Goal: Task Accomplishment & Management: Use online tool/utility

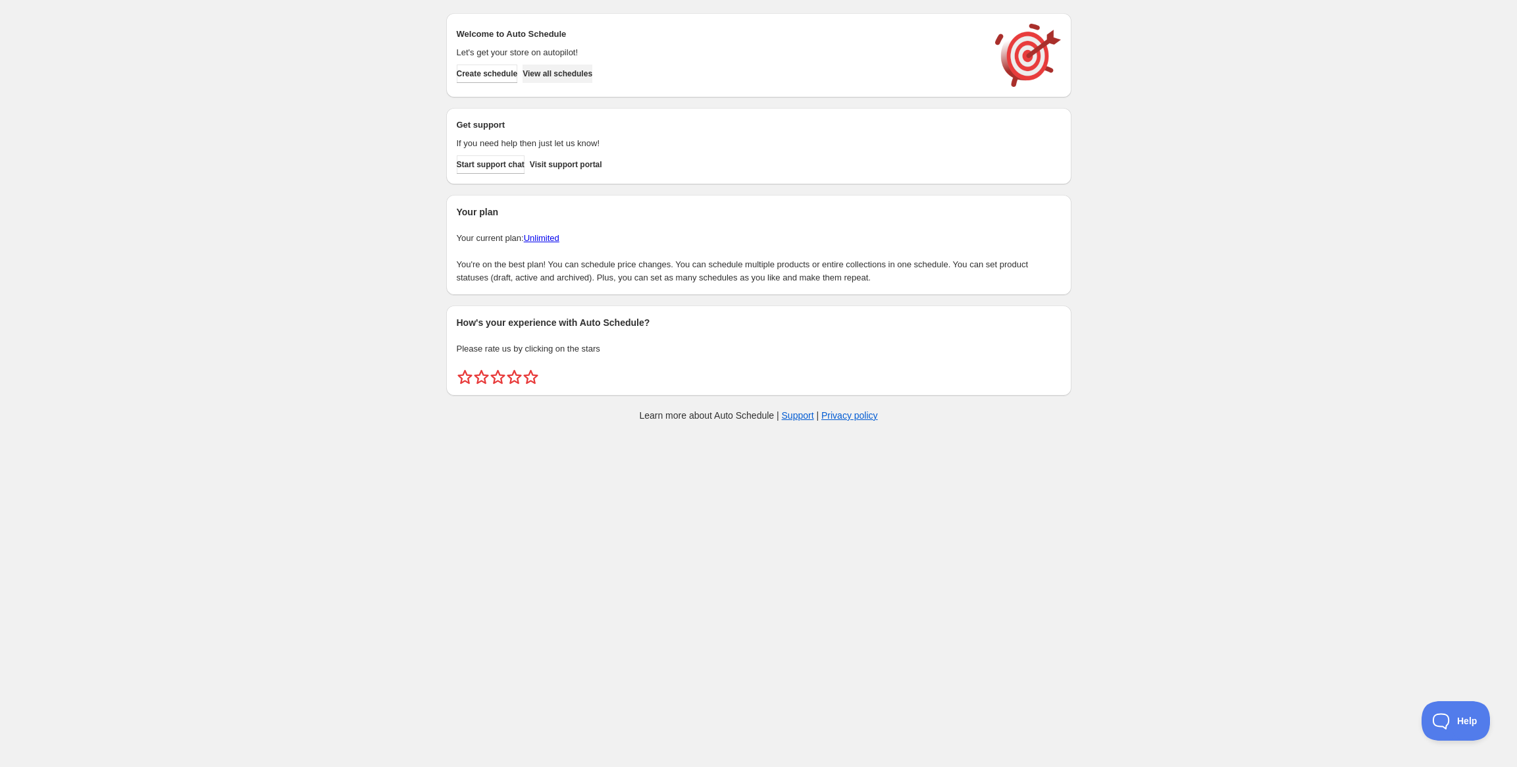
click at [575, 72] on span "View all schedules" at bounding box center [558, 73] width 70 height 11
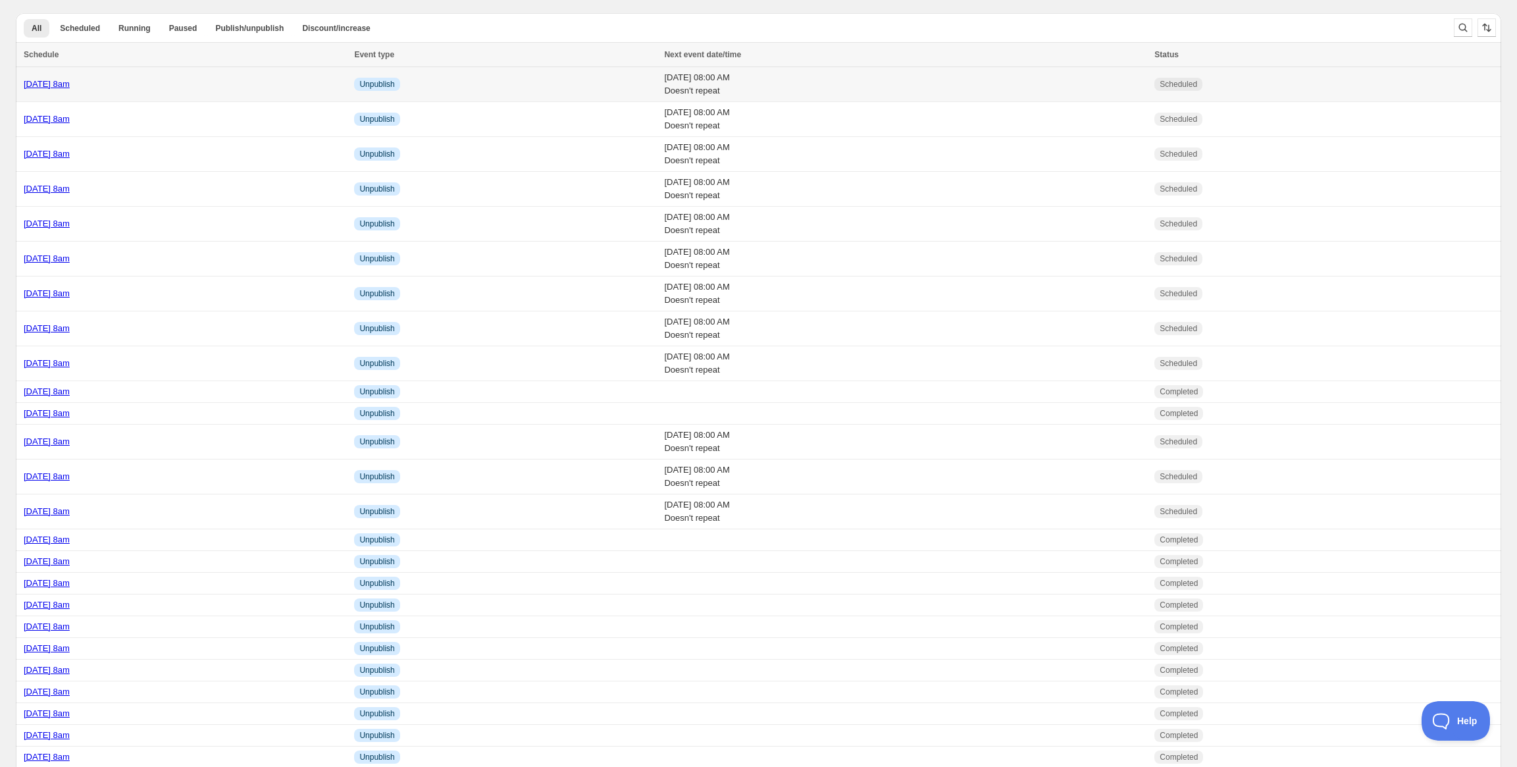
click at [70, 89] on link "[DATE] 8am" at bounding box center [47, 84] width 46 height 10
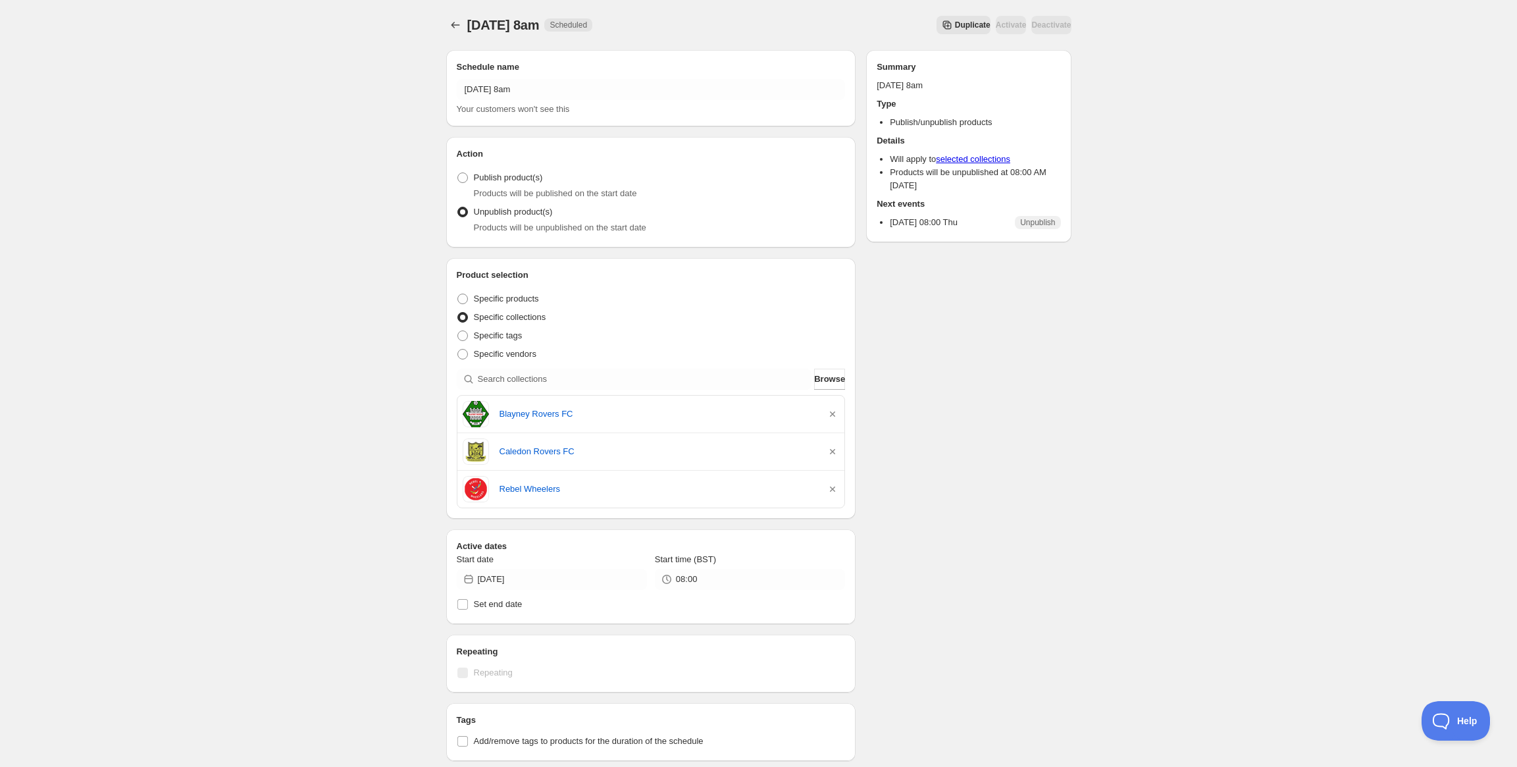
click at [924, 11] on div "Thursday 2nd October @ 8am. This page is ready Thursday 2nd October @ 8am Sched…" at bounding box center [758, 25] width 625 height 50
click at [955, 24] on span "Duplicate" at bounding box center [973, 25] width 36 height 11
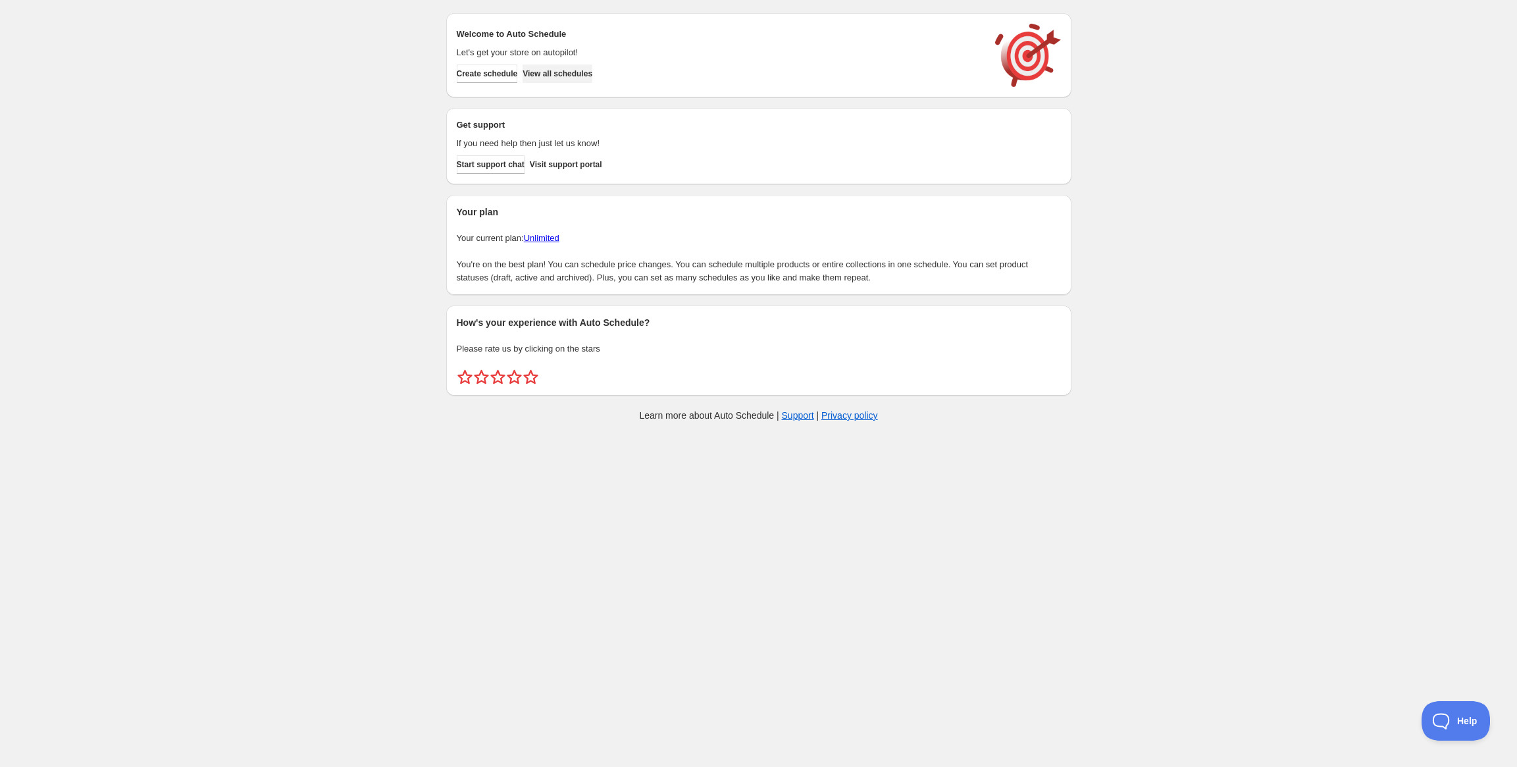
click at [571, 70] on span "View all schedules" at bounding box center [558, 73] width 70 height 11
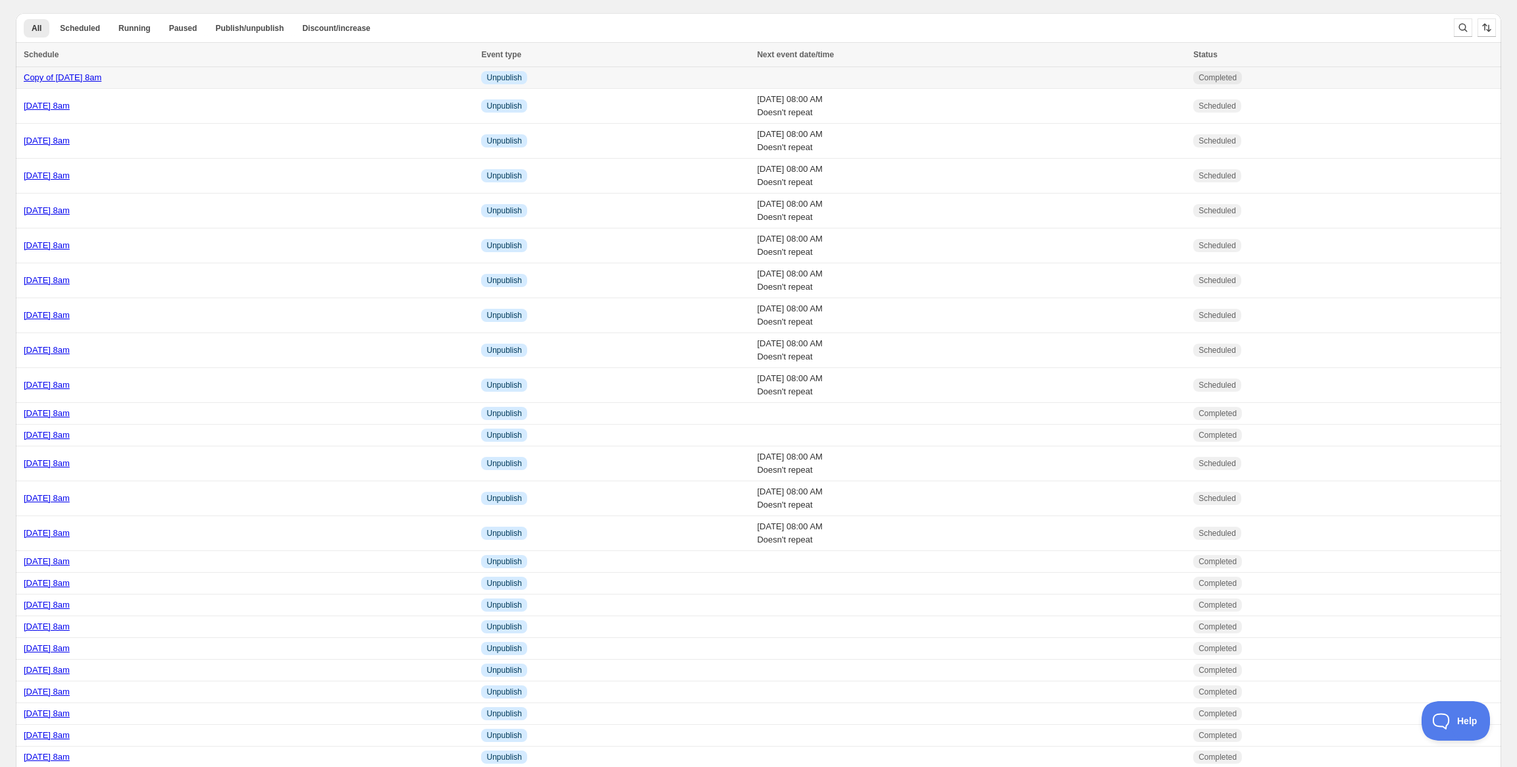
click at [101, 77] on link "Copy of [DATE] 8am" at bounding box center [63, 77] width 78 height 10
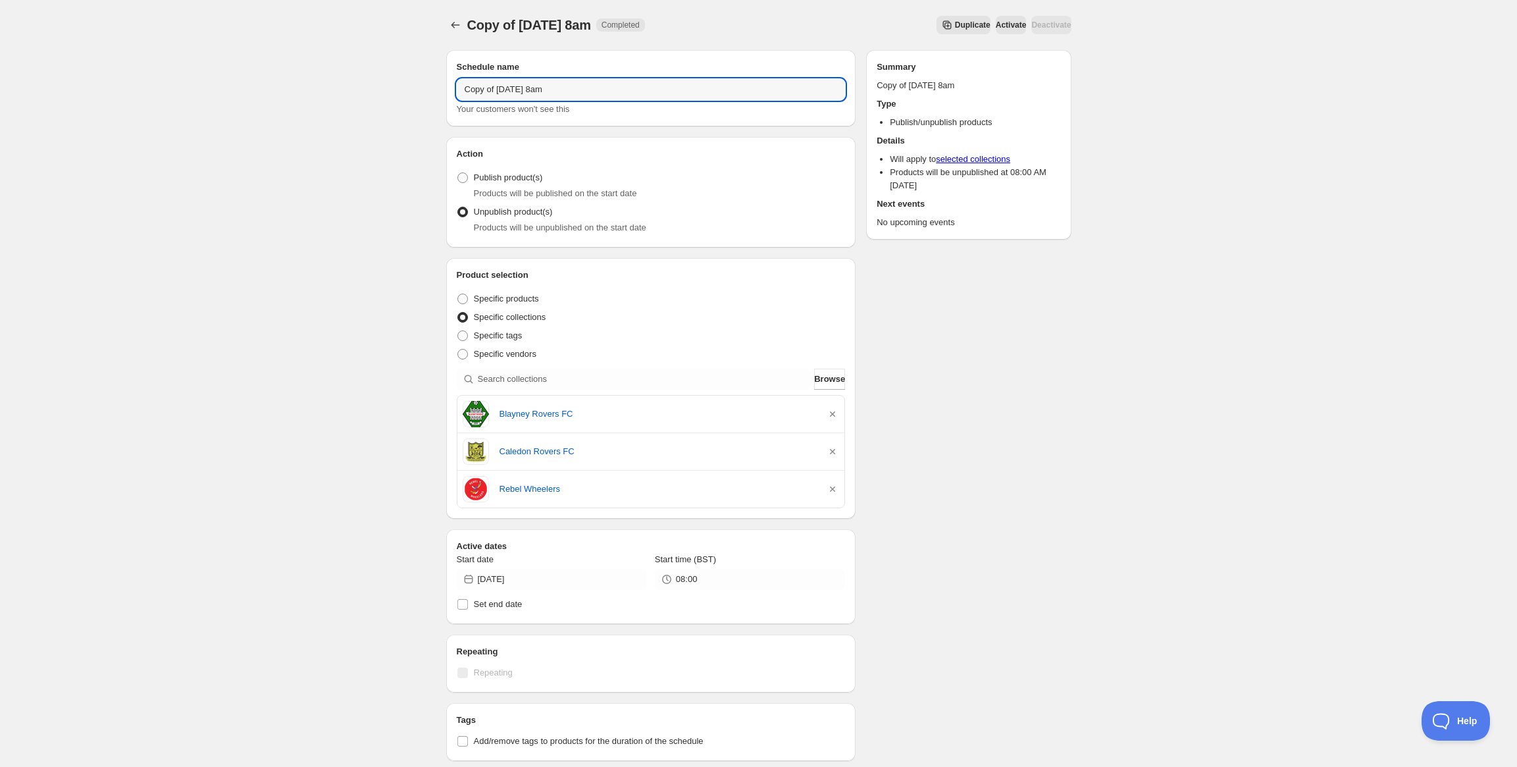
drag, startPoint x: 552, startPoint y: 88, endPoint x: 396, endPoint y: 87, distance: 156.7
click at [396, 87] on div "Copy of [DATE] 8am. This page is ready Copy of [DATE] 8am Completed Duplicate A…" at bounding box center [758, 542] width 1517 height 1085
type input "[DATE] 8am"
click at [556, 580] on input "[DATE]" at bounding box center [562, 579] width 169 height 21
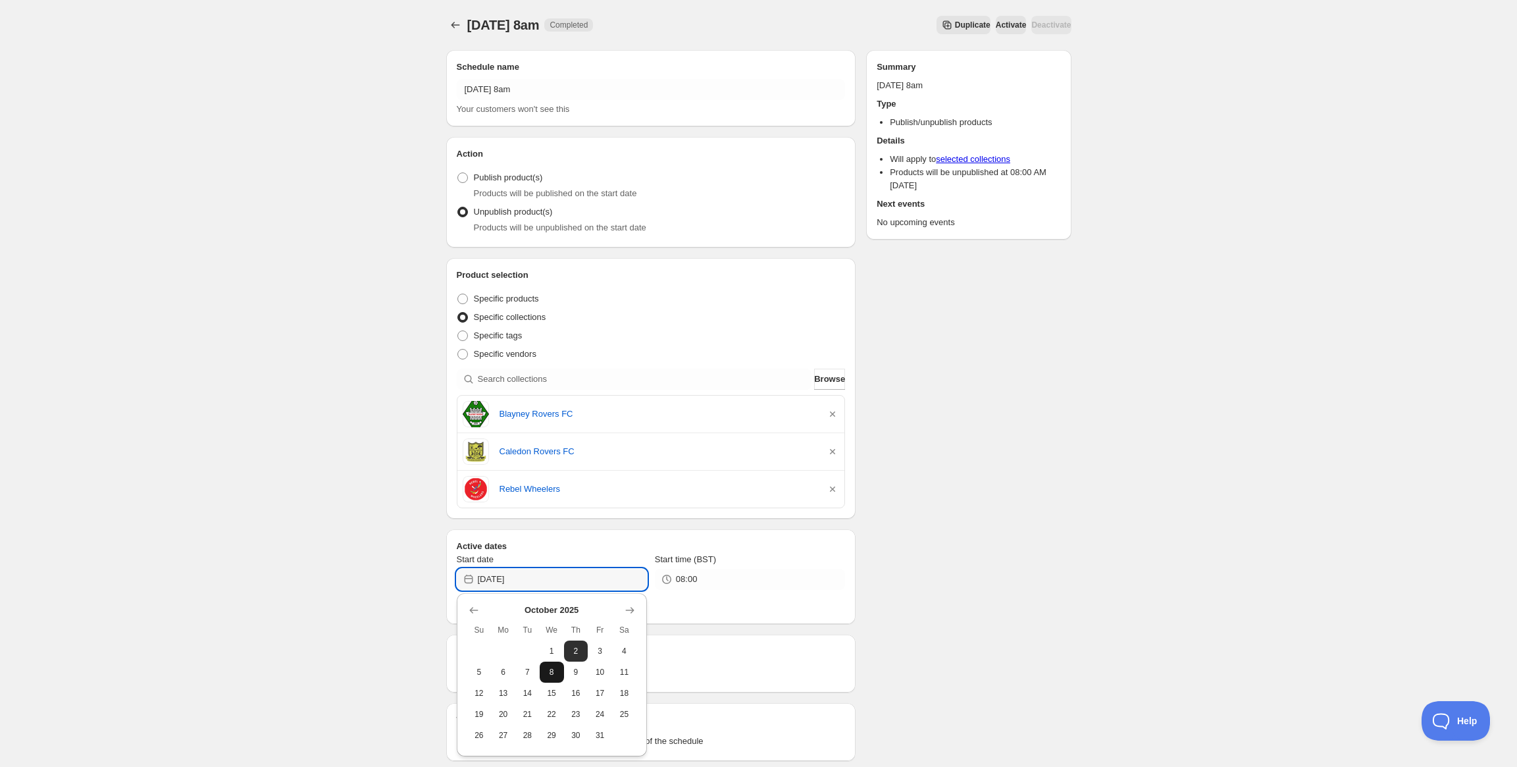
click at [545, 667] on span "8" at bounding box center [552, 672] width 14 height 11
type input "[DATE]"
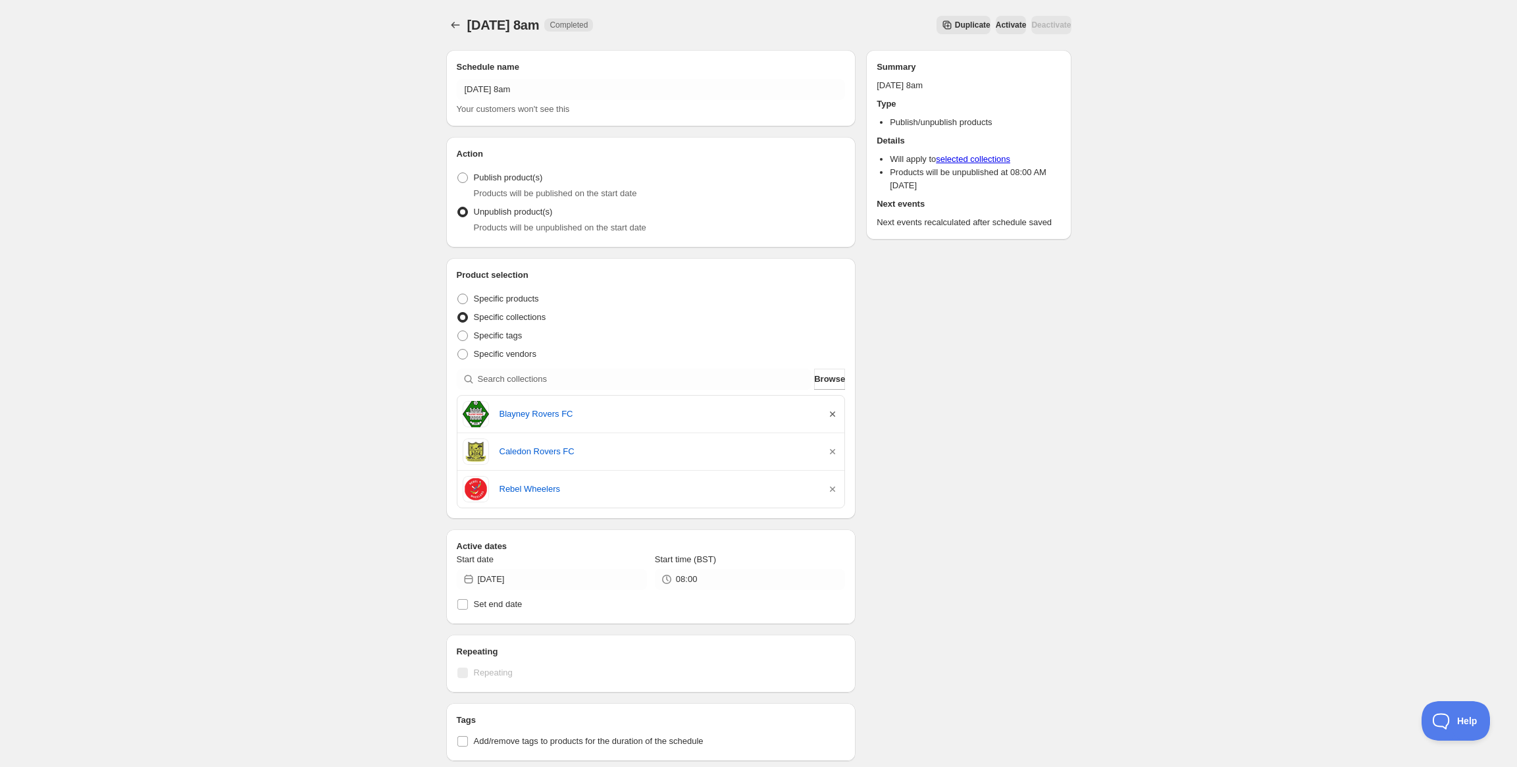
click at [831, 412] on icon "button" at bounding box center [832, 413] width 5 height 5
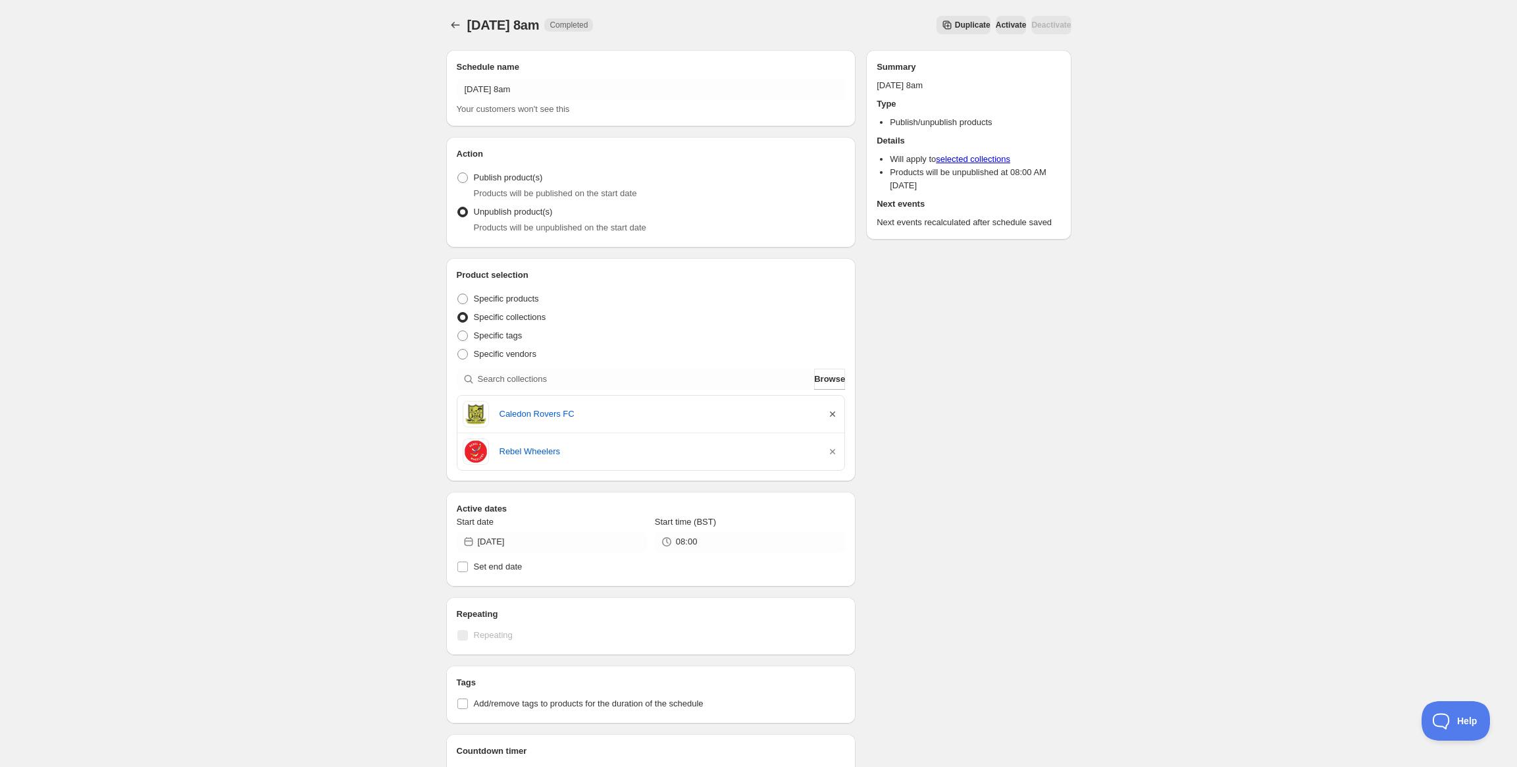
click at [831, 412] on icon "button" at bounding box center [832, 413] width 5 height 5
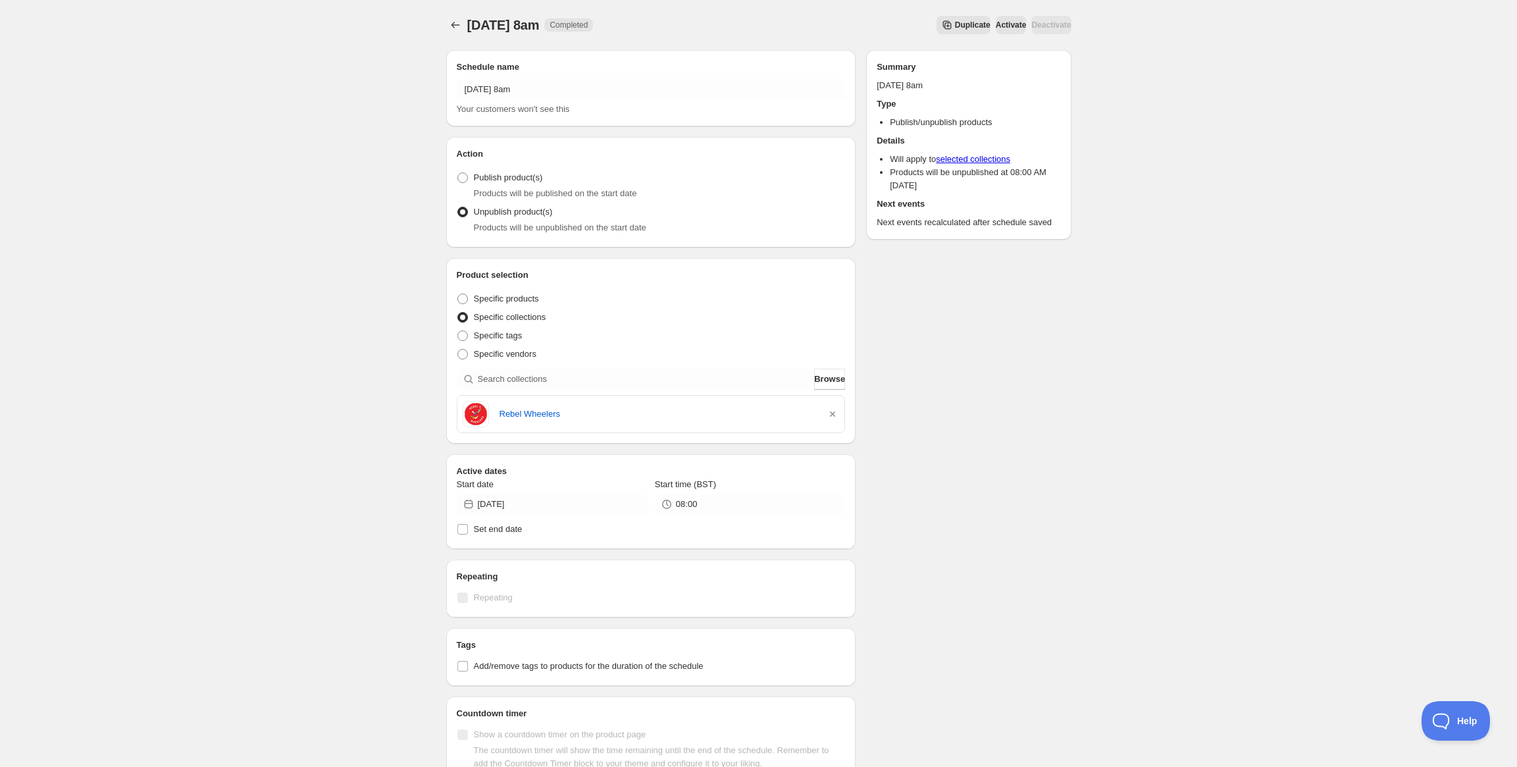
click at [831, 412] on icon "button" at bounding box center [832, 413] width 5 height 5
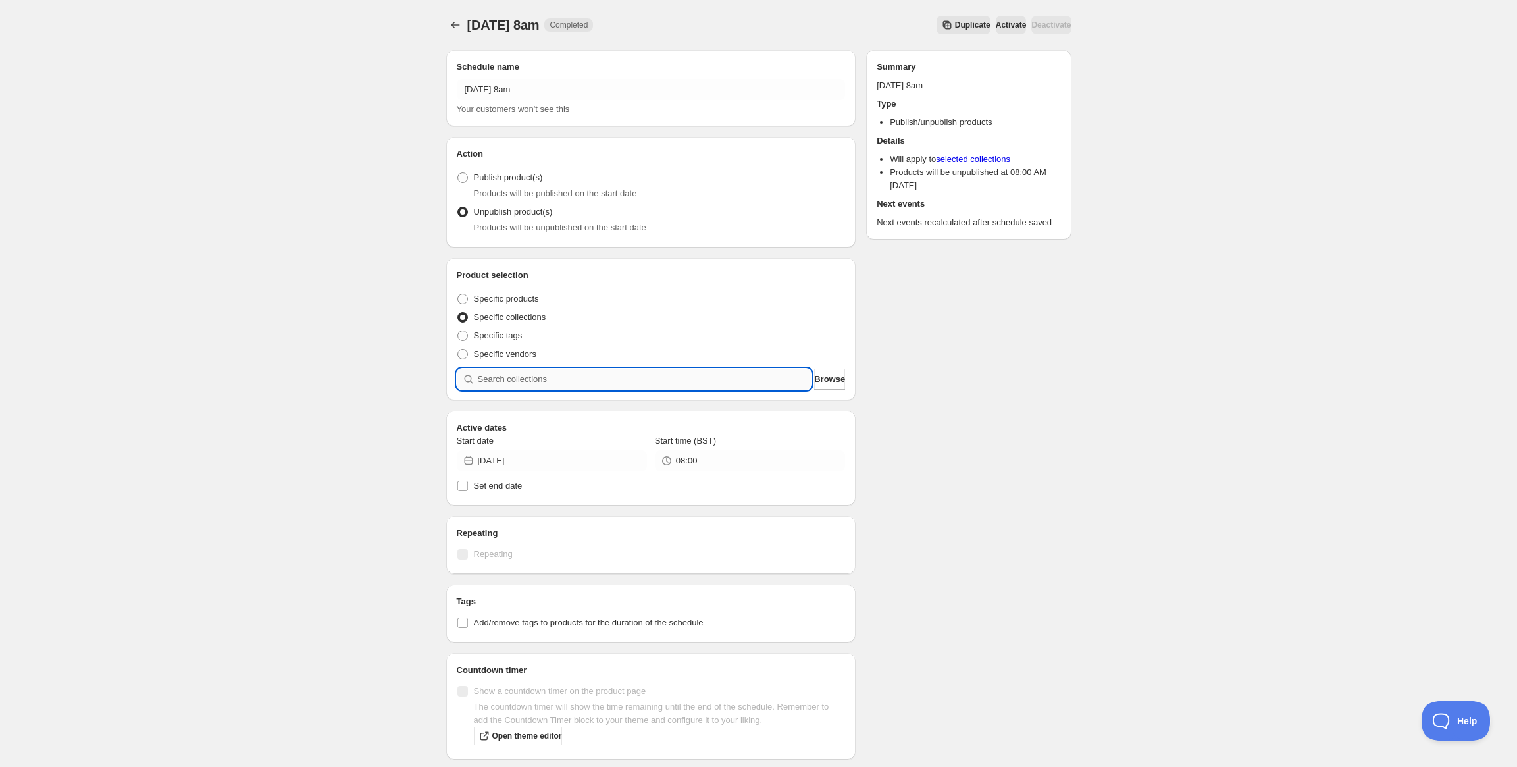
click at [690, 378] on input "search" at bounding box center [645, 379] width 334 height 21
paste input "St Vincents SS Dundalk Students"
type input "St Vincents SS Dundalk Students"
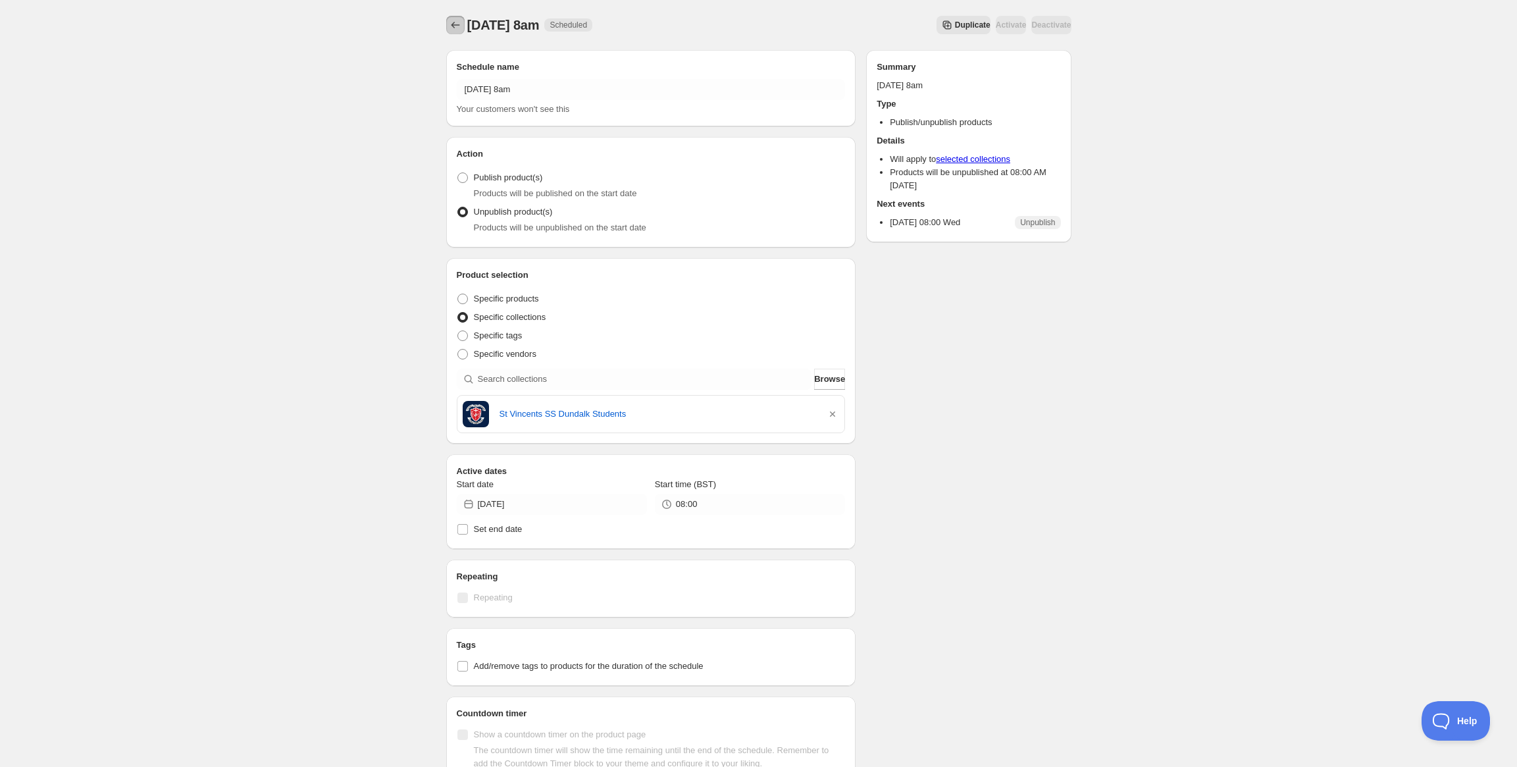
click at [455, 23] on icon "Schedules" at bounding box center [455, 24] width 13 height 13
